Goal: Task Accomplishment & Management: Use online tool/utility

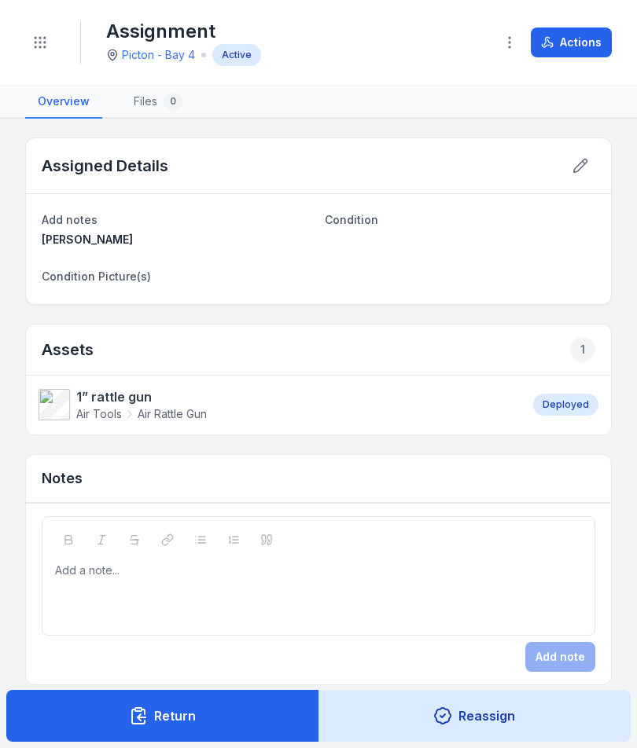
click at [39, 40] on icon "Toggle navigation" at bounding box center [40, 43] width 16 height 16
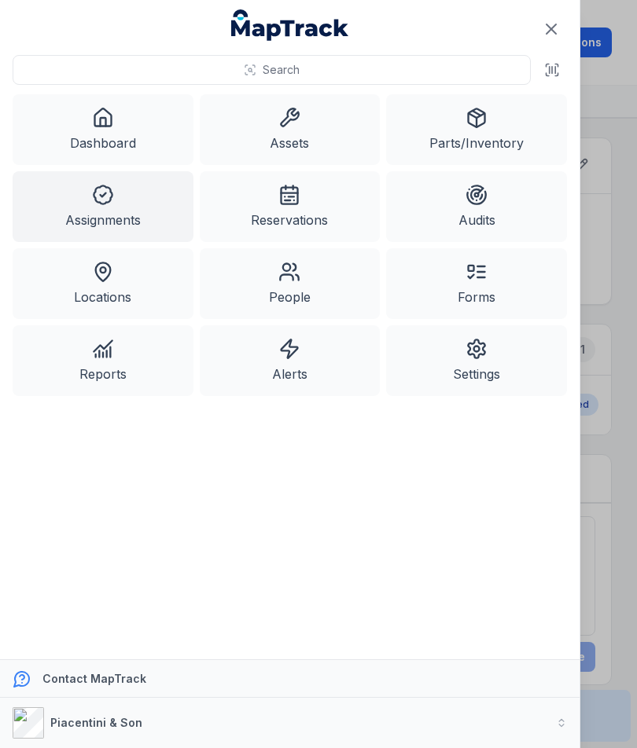
click at [296, 113] on icon at bounding box center [289, 118] width 22 height 22
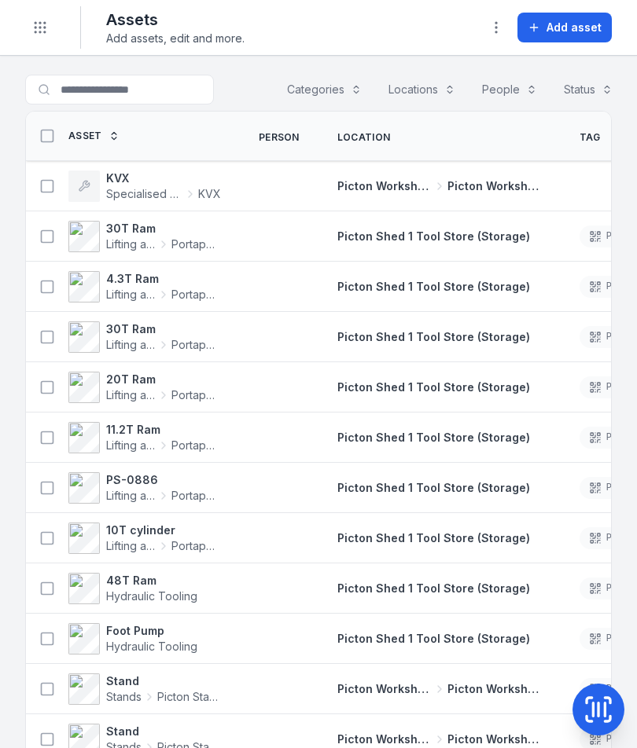
click at [35, 34] on icon "Toggle navigation" at bounding box center [40, 28] width 16 height 16
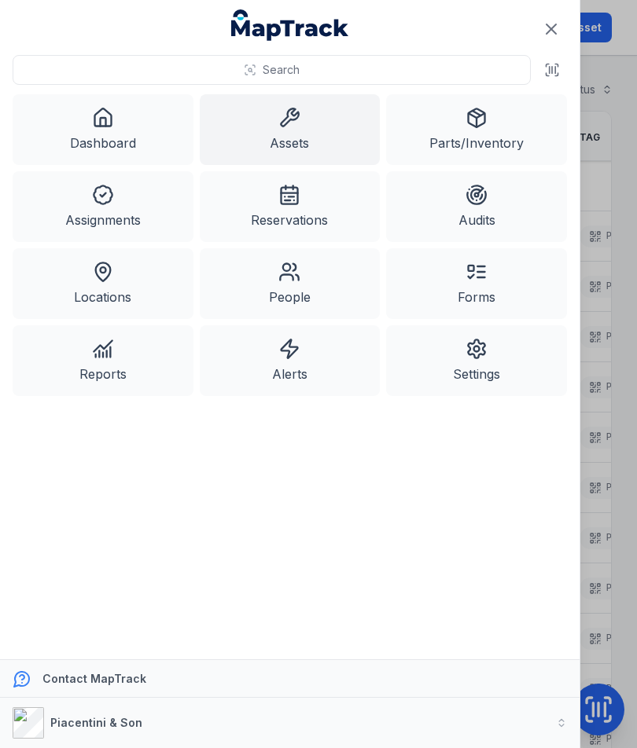
click at [302, 130] on link "Assets" at bounding box center [290, 129] width 181 height 71
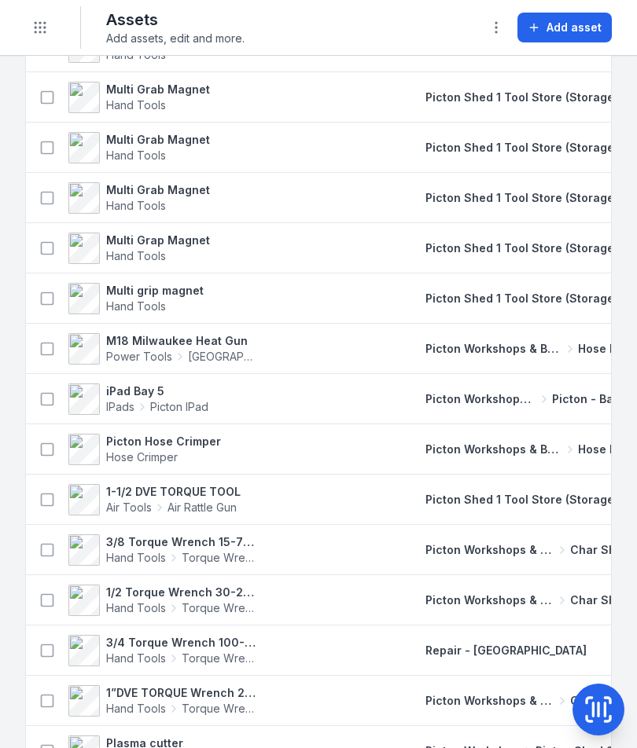
scroll to position [7940, 0]
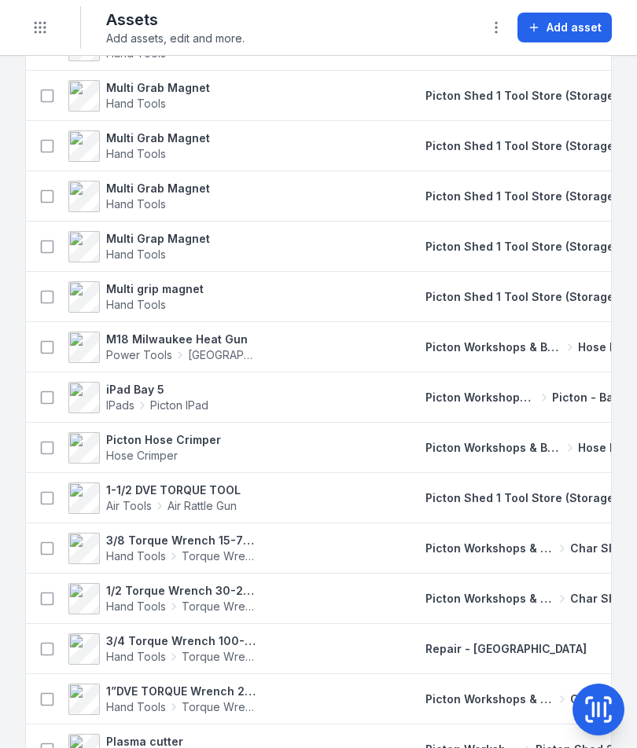
click at [598, 711] on icon at bounding box center [598, 710] width 0 height 13
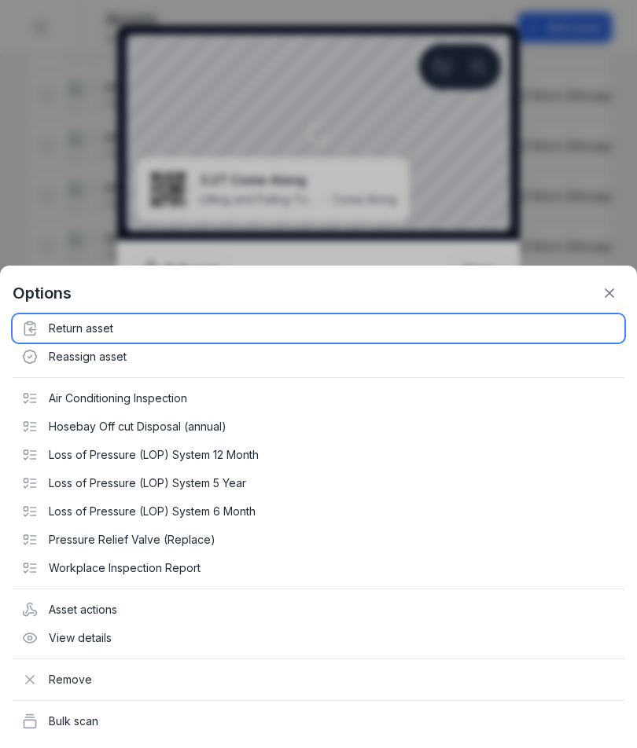
click at [101, 331] on div "Return asset" at bounding box center [319, 328] width 612 height 28
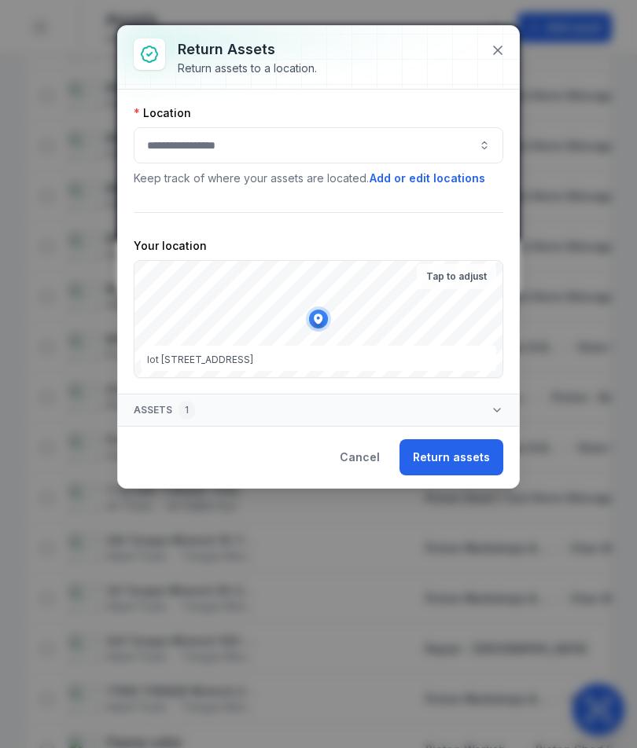
click at [378, 134] on button "button" at bounding box center [319, 145] width 370 height 36
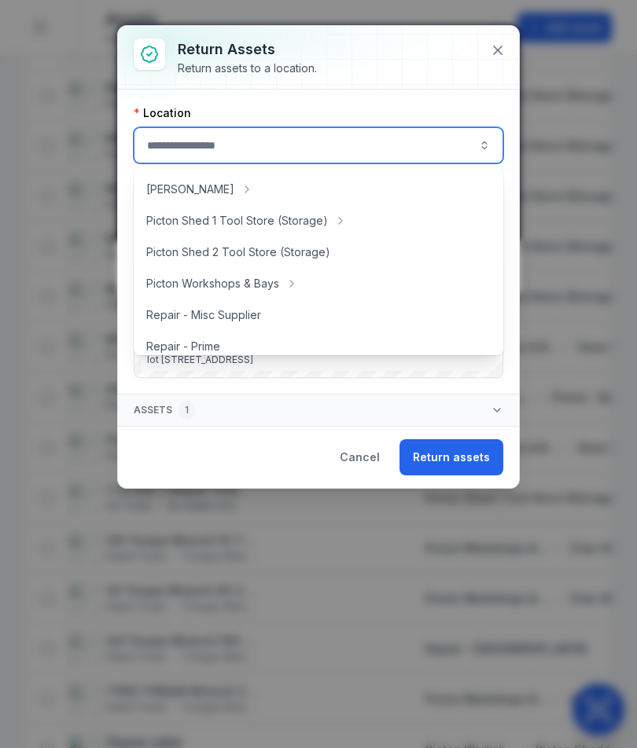
scroll to position [287, 0]
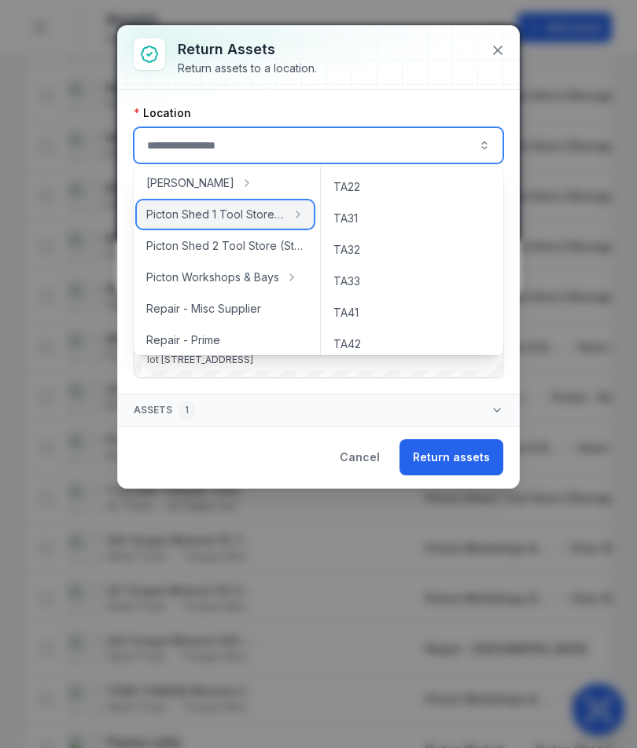
click at [242, 216] on span "Picton Shed 1 Tool Store (Storage)" at bounding box center [215, 215] width 139 height 16
type input "**********"
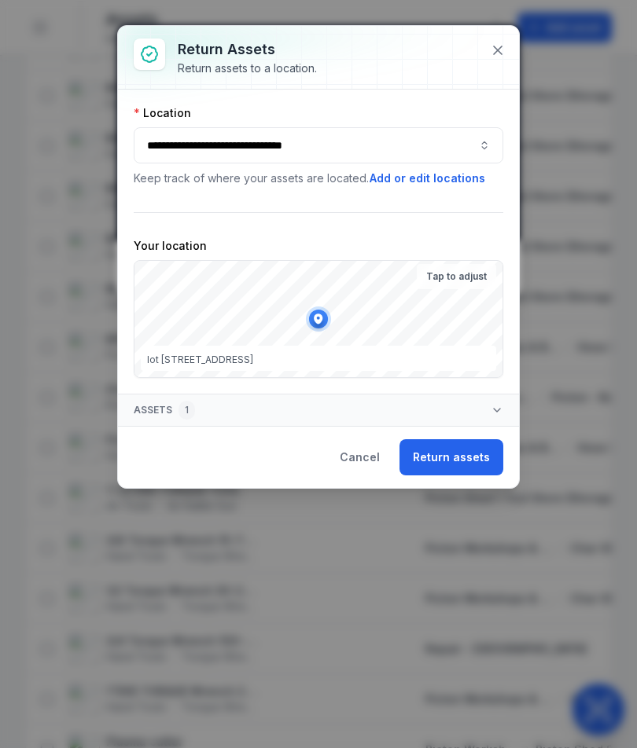
click at [472, 453] on button "Return assets" at bounding box center [451, 457] width 104 height 36
